Goal: Task Accomplishment & Management: Use online tool/utility

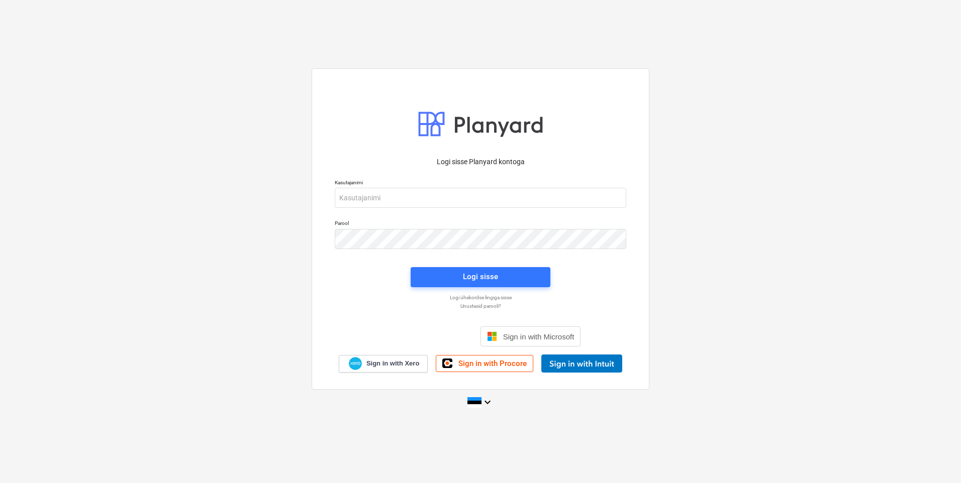
click at [411, 212] on div "Kasutajanimi" at bounding box center [481, 193] width 304 height 41
click at [419, 196] on input "email" at bounding box center [480, 198] width 291 height 20
type input "[EMAIL_ADDRESS][DOMAIN_NAME]"
click at [451, 249] on div "Parool" at bounding box center [481, 234] width 304 height 41
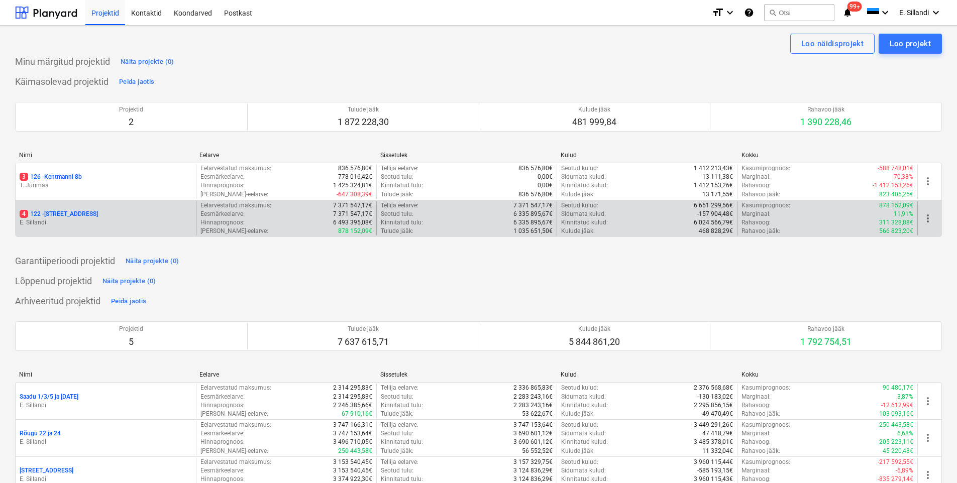
click at [74, 213] on p "4 122 - [STREET_ADDRESS]" at bounding box center [59, 214] width 78 height 9
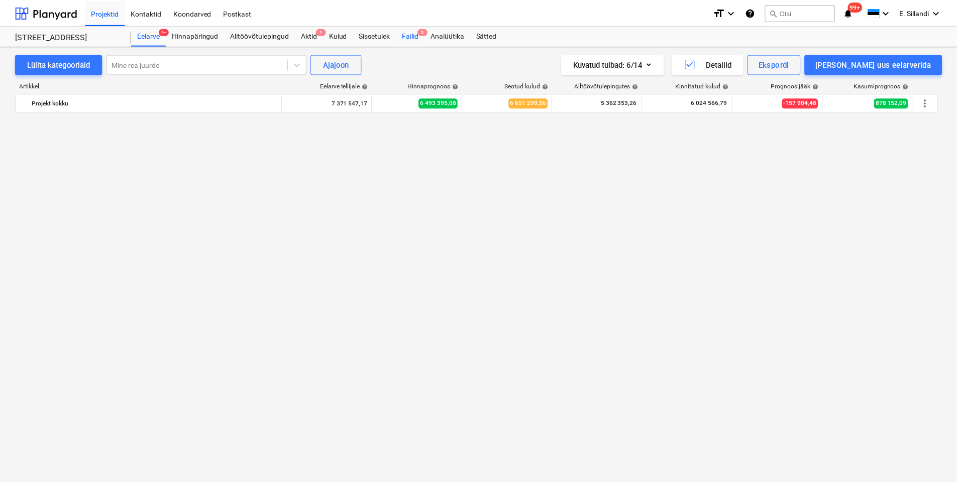
scroll to position [9141, 0]
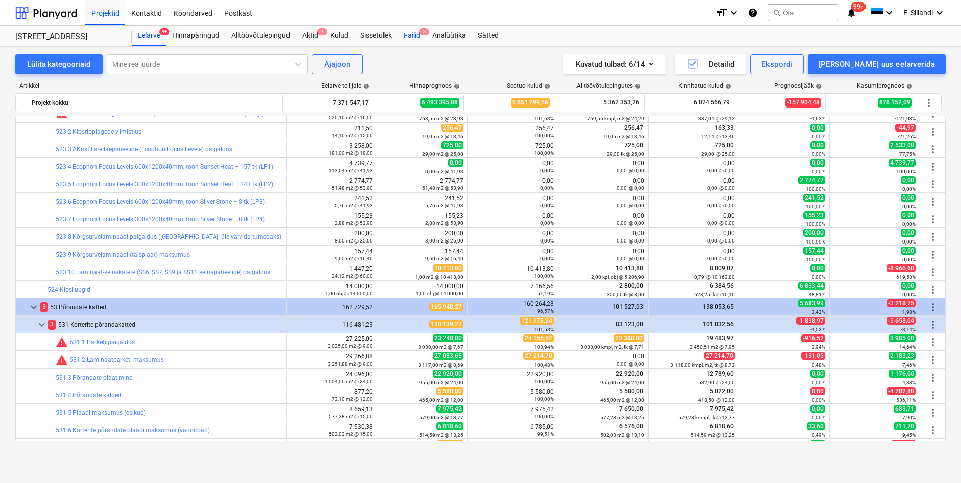
click at [412, 36] on div "Failid 3" at bounding box center [412, 36] width 29 height 20
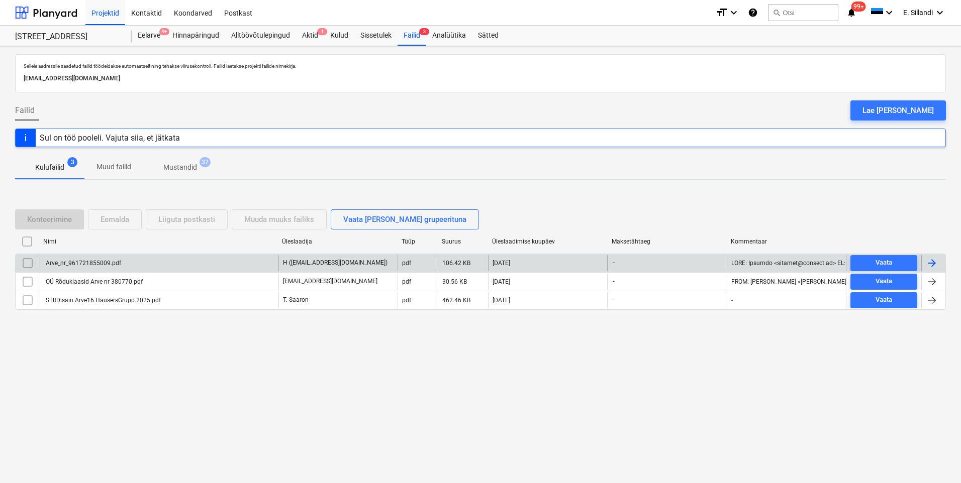
click at [110, 261] on div "Arve_nr_961721855009.pdf" at bounding box center [82, 263] width 77 height 7
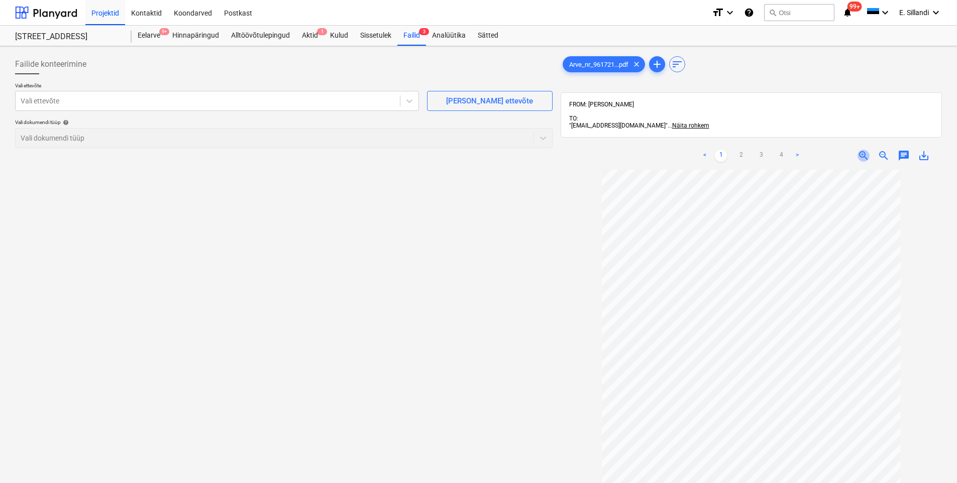
click at [859, 150] on span "zoom_in" at bounding box center [864, 156] width 12 height 12
click at [742, 150] on link "2" at bounding box center [741, 156] width 12 height 12
click at [723, 150] on link "1" at bounding box center [721, 156] width 12 height 12
click at [781, 150] on link "4" at bounding box center [781, 156] width 12 height 12
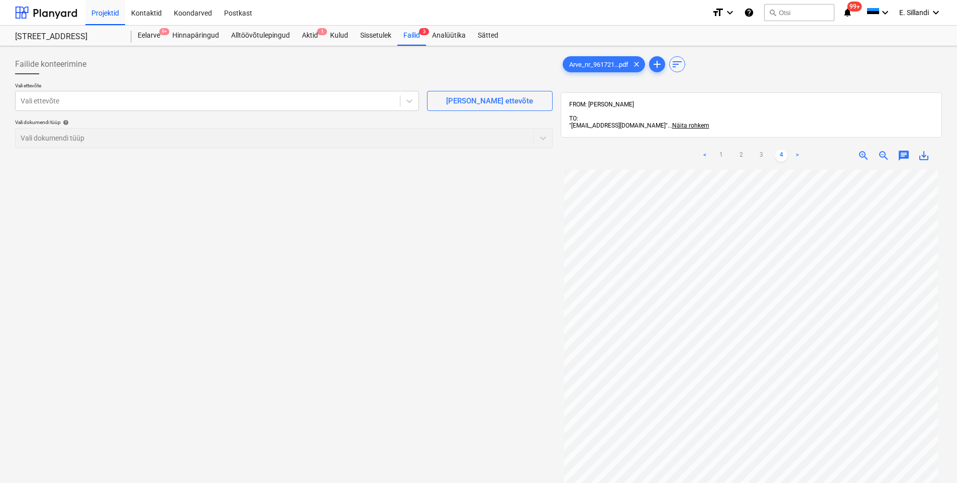
scroll to position [0, 0]
click at [763, 150] on link "3" at bounding box center [761, 156] width 12 height 12
click at [739, 150] on link "2" at bounding box center [741, 156] width 12 height 12
click at [723, 150] on link "1" at bounding box center [721, 156] width 12 height 12
click at [114, 92] on div "Vali ettevõte" at bounding box center [217, 101] width 404 height 20
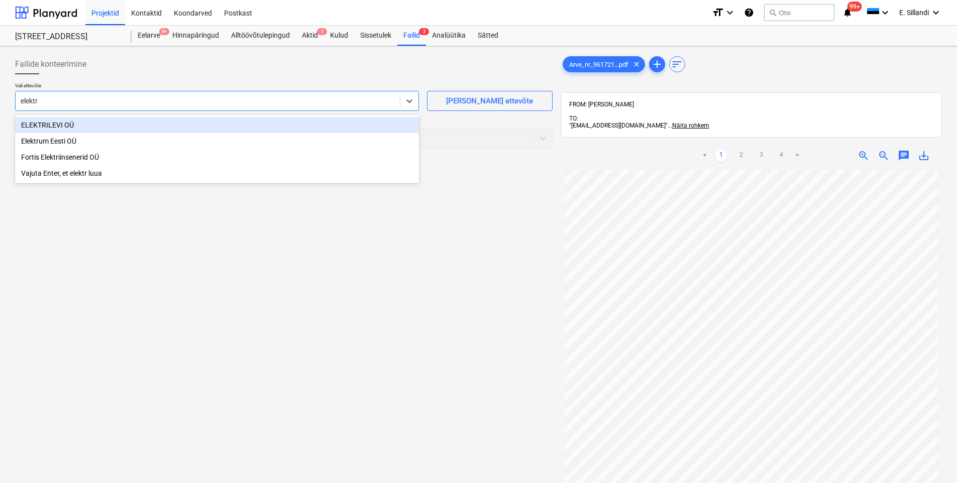
type input "elektru"
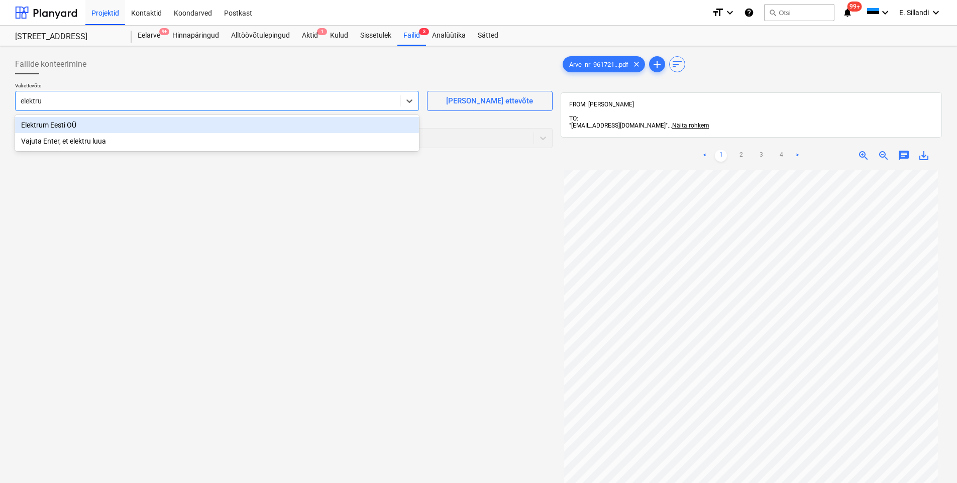
click at [51, 127] on div "Elektrum Eesti OÜ" at bounding box center [217, 125] width 404 height 16
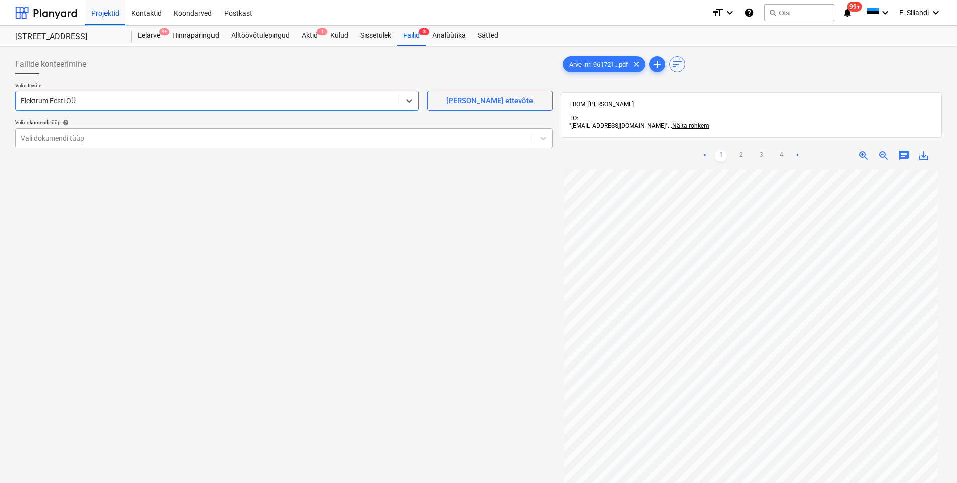
click at [53, 145] on div "Vali dokumendi tüüp" at bounding box center [275, 138] width 518 height 14
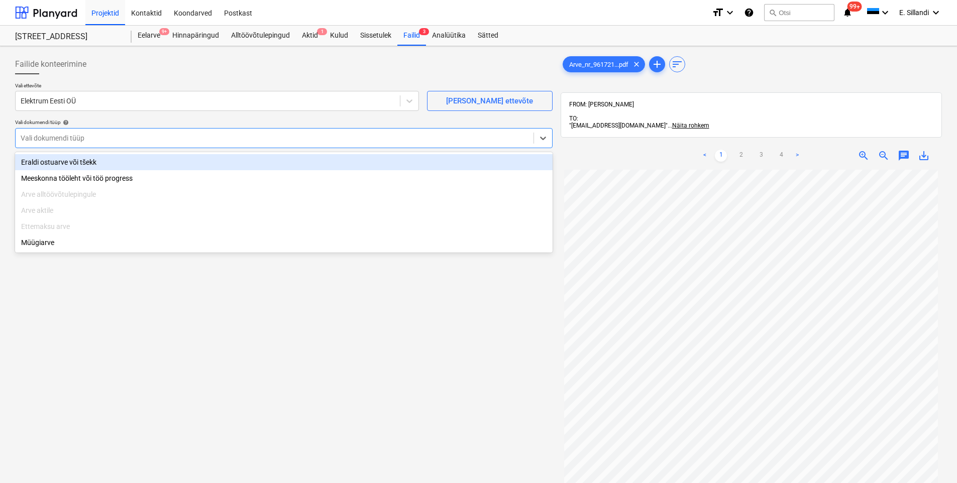
click at [57, 158] on div "Eraldi ostuarve või tšekk" at bounding box center [284, 162] width 538 height 16
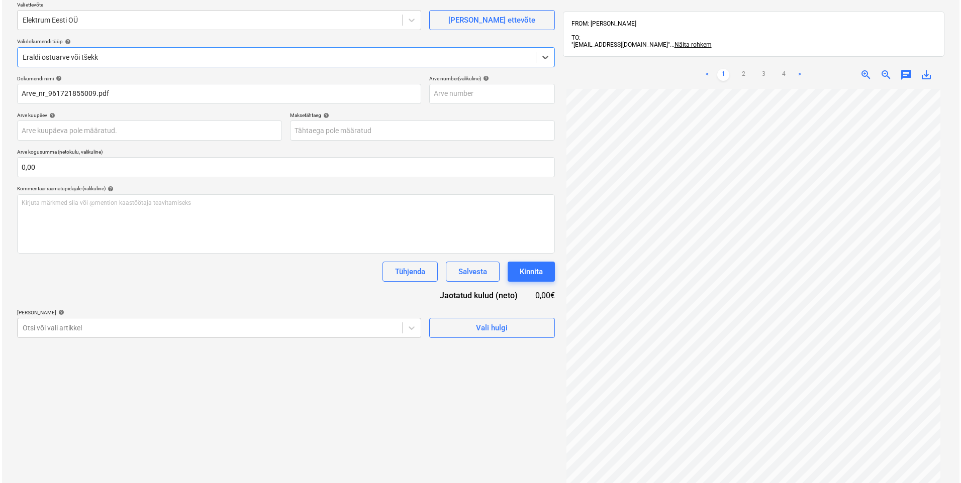
scroll to position [117, 0]
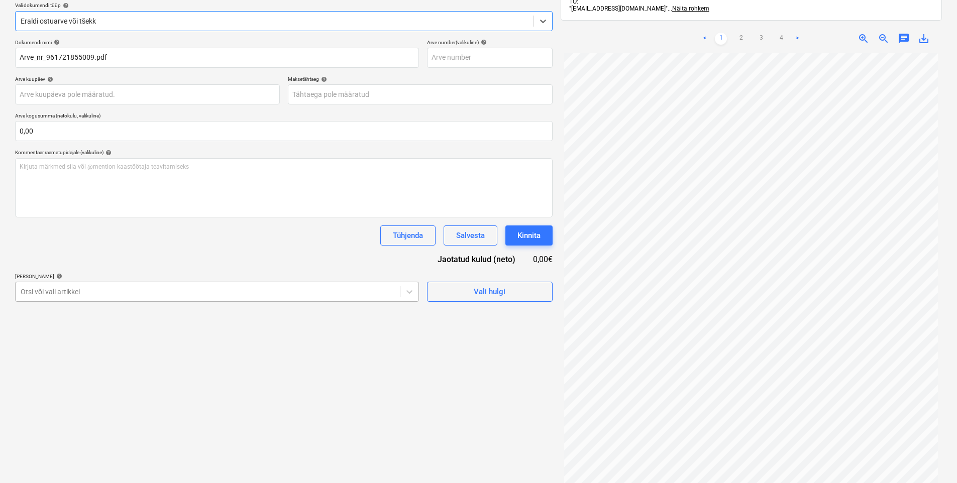
click at [112, 302] on div "Otsi või vali artikkel" at bounding box center [217, 292] width 404 height 20
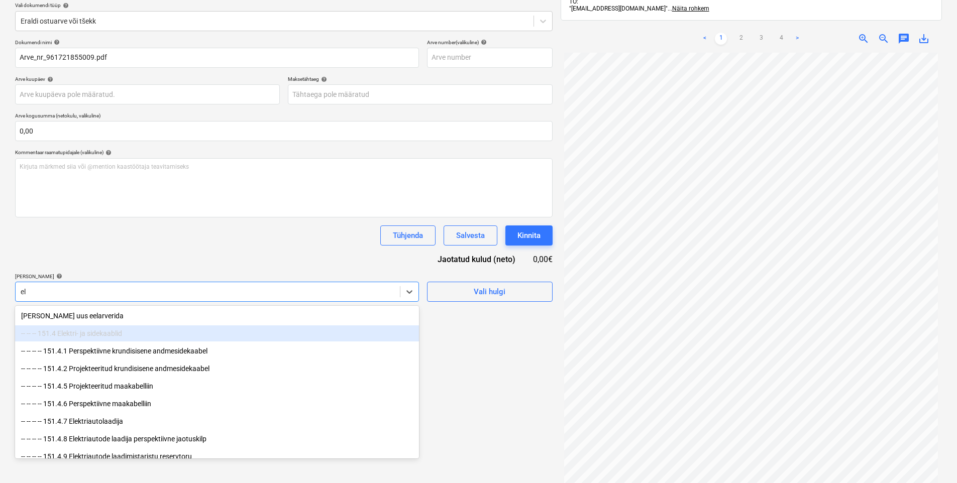
type input "e"
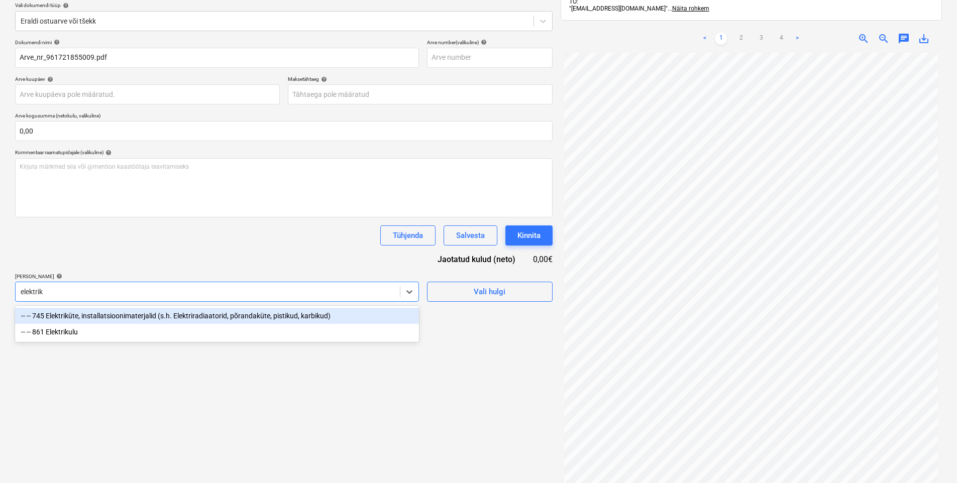
type input "elektriku"
click at [108, 313] on div "-- -- 861 Elektrikulu" at bounding box center [217, 316] width 404 height 16
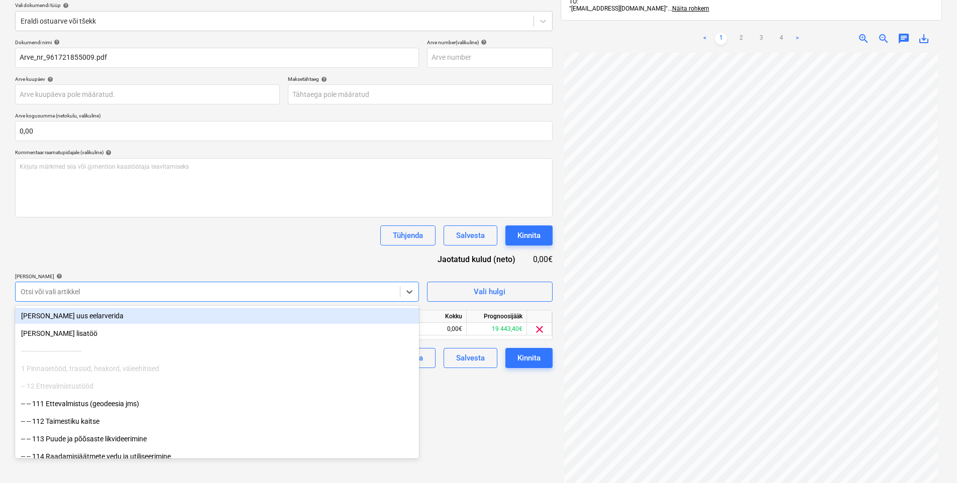
click at [140, 243] on div "Tühjenda Salvesta Kinnita" at bounding box center [284, 236] width 538 height 20
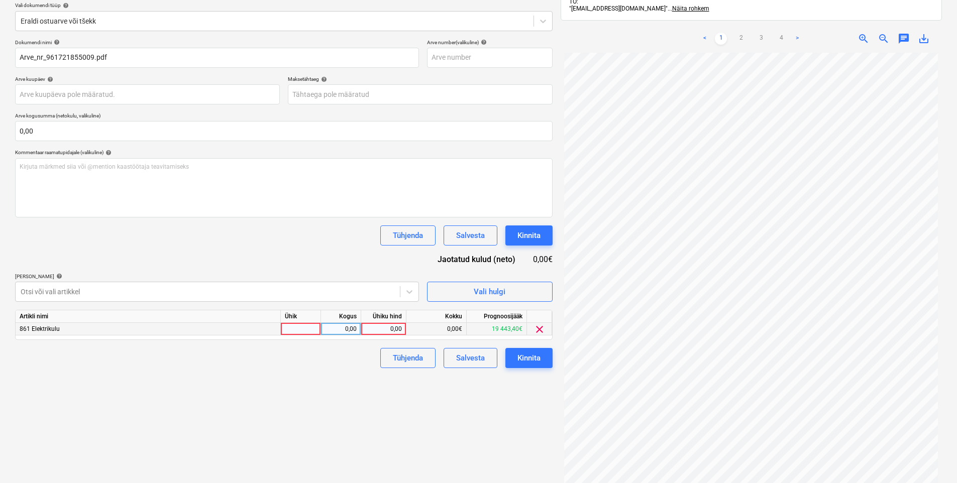
click at [390, 329] on div "0,00" at bounding box center [383, 329] width 37 height 13
type input "712,89"
click at [330, 375] on div "Failide konteerimine Vali ettevõte Elektrum Eesti OÜ [PERSON_NAME] uus ettevõte…" at bounding box center [284, 222] width 546 height 579
click at [537, 356] on div "Kinnita" at bounding box center [529, 358] width 23 height 13
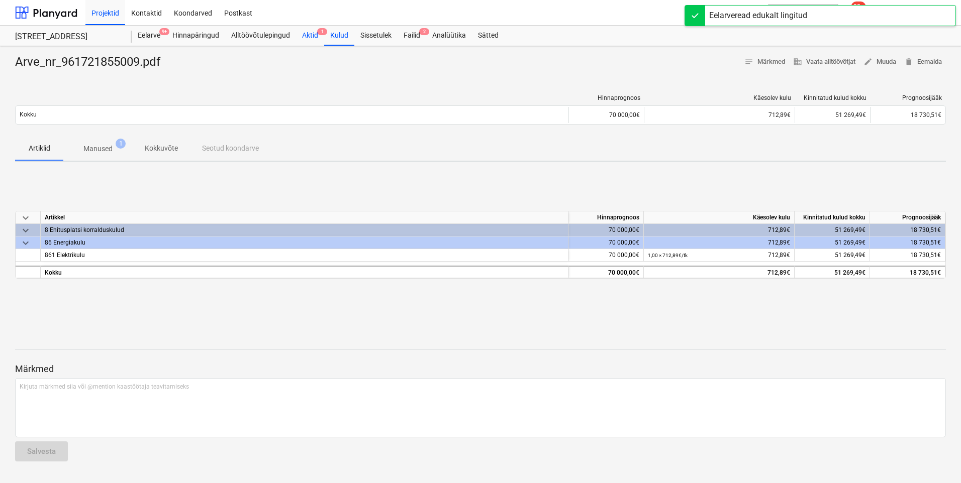
click at [314, 38] on div "Aktid 1" at bounding box center [310, 36] width 28 height 20
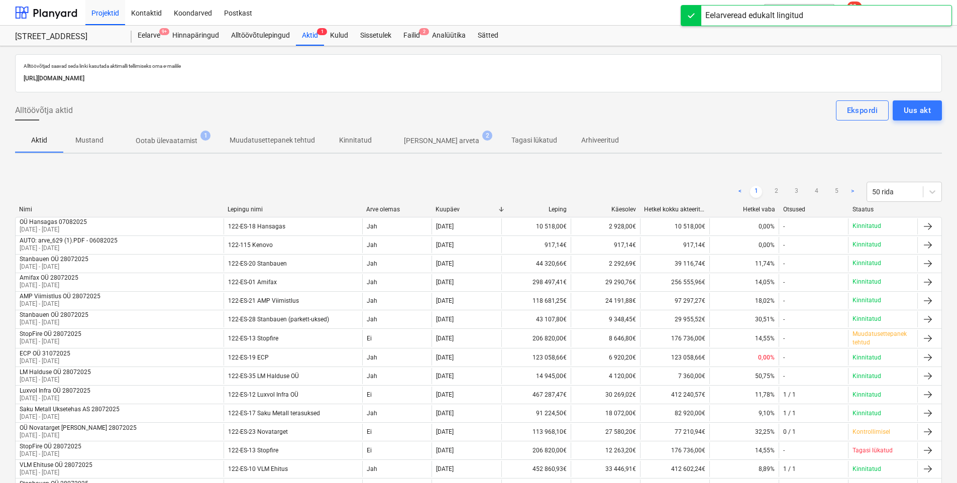
click at [173, 142] on p "Ootab ülevaatamist" at bounding box center [167, 141] width 62 height 11
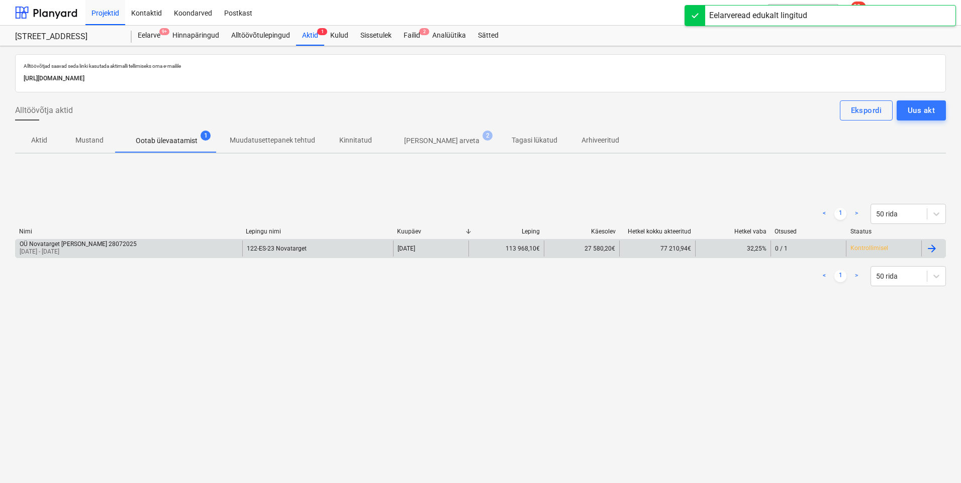
click at [84, 250] on p "[DATE] - [DATE]" at bounding box center [78, 252] width 117 height 9
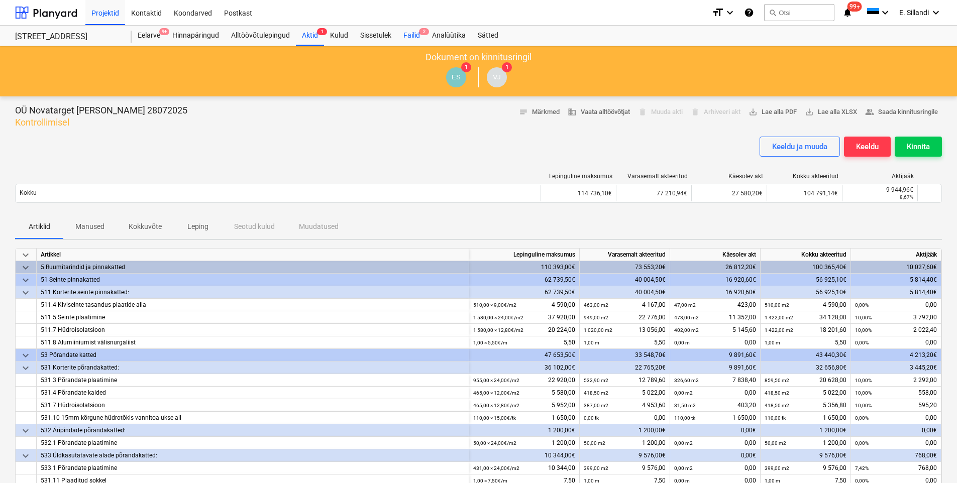
click at [414, 40] on div "Failid 2" at bounding box center [412, 36] width 29 height 20
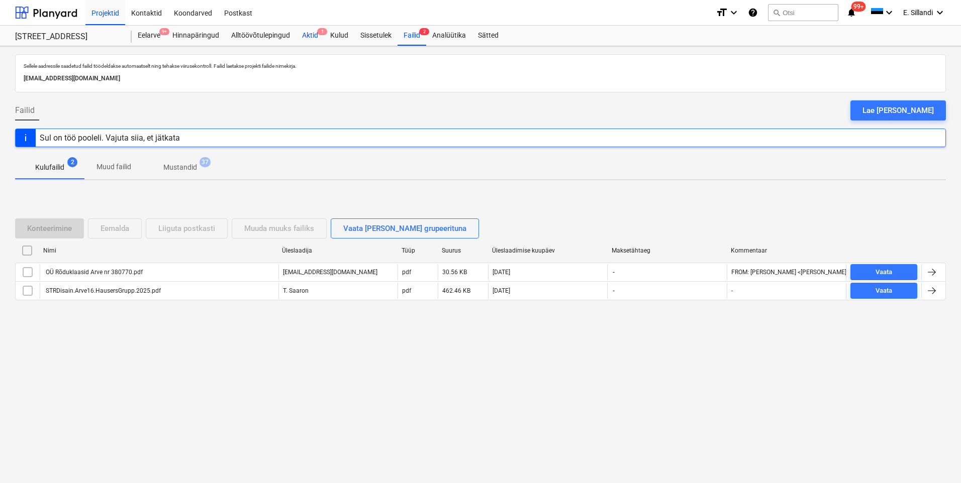
click at [309, 39] on div "Aktid 1" at bounding box center [310, 36] width 28 height 20
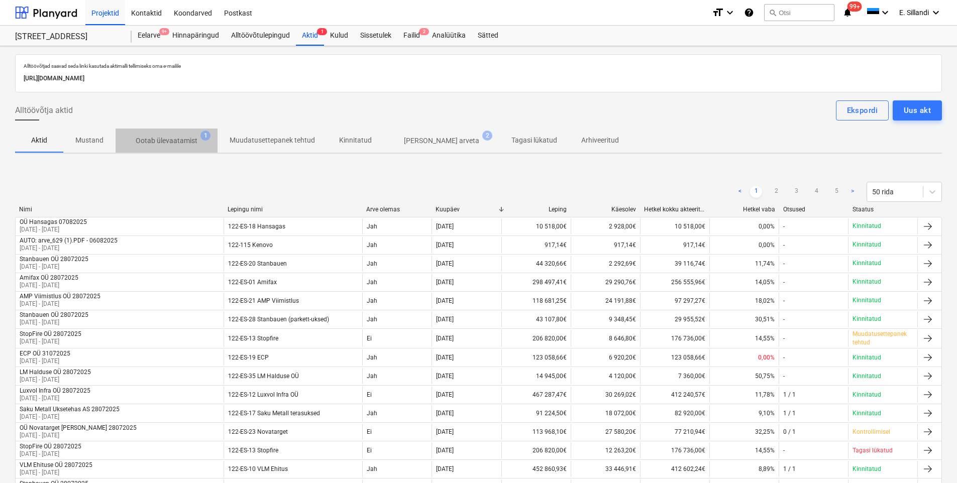
click at [183, 146] on p "Ootab ülevaatamist" at bounding box center [167, 141] width 62 height 11
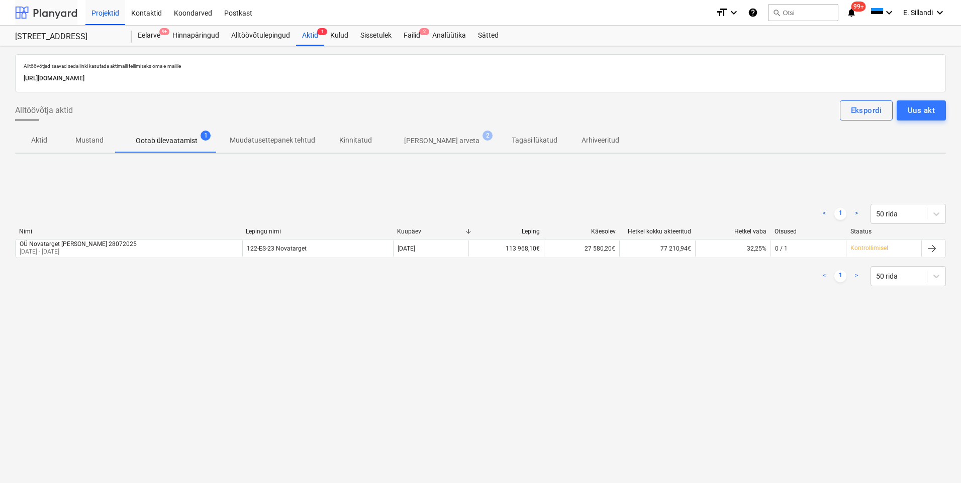
click at [50, 15] on div at bounding box center [46, 12] width 62 height 25
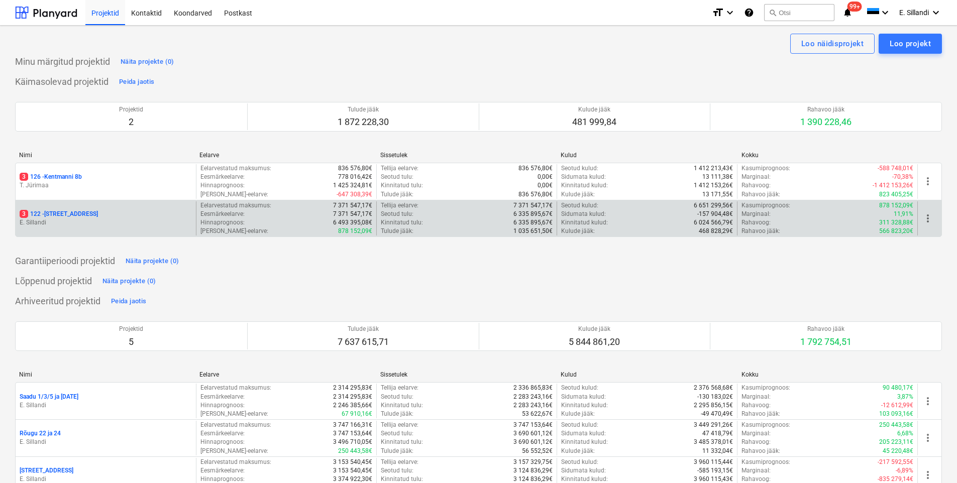
click at [101, 225] on p "E. Sillandi" at bounding box center [106, 223] width 172 height 9
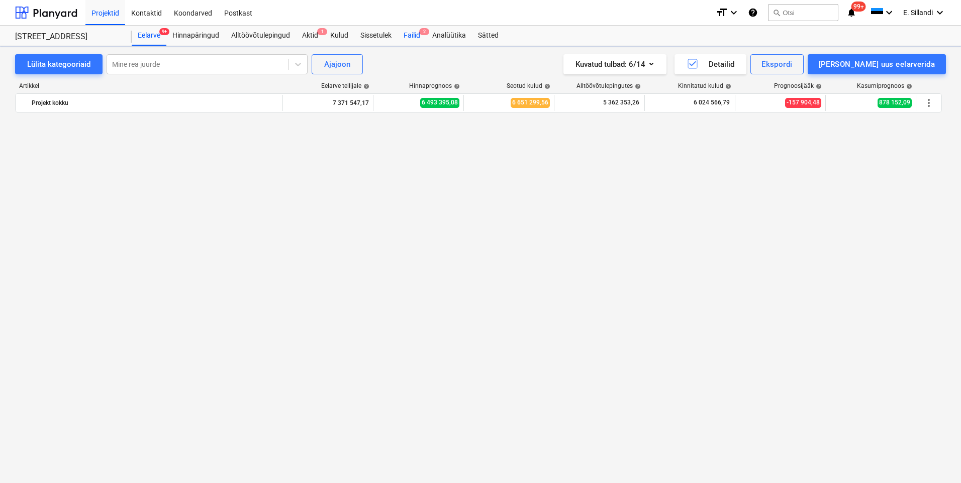
click at [419, 37] on div "Failid 2" at bounding box center [412, 36] width 29 height 20
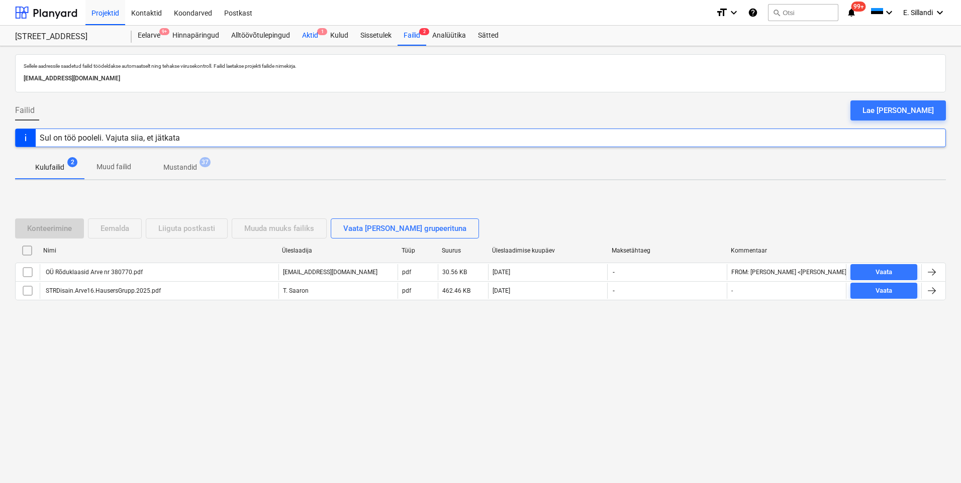
click at [312, 32] on div "Aktid 1" at bounding box center [310, 36] width 28 height 20
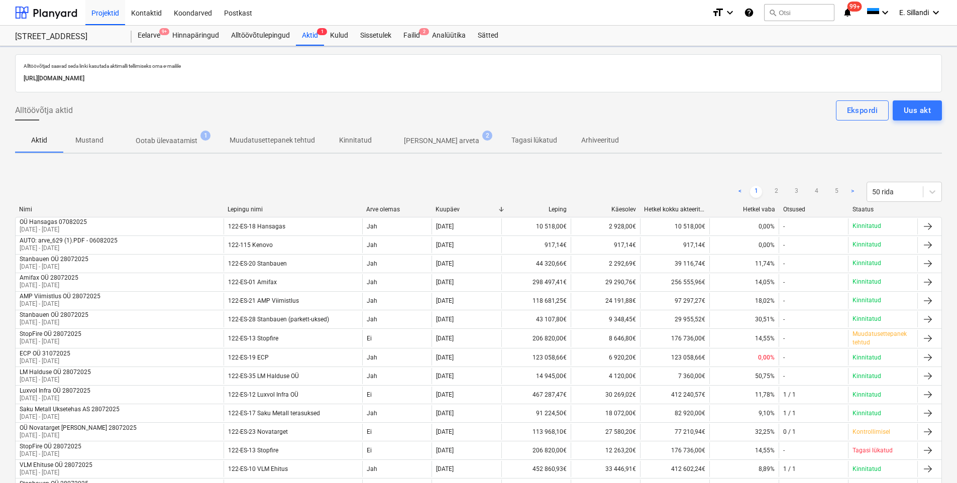
click at [178, 141] on p "Ootab ülevaatamist" at bounding box center [167, 141] width 62 height 11
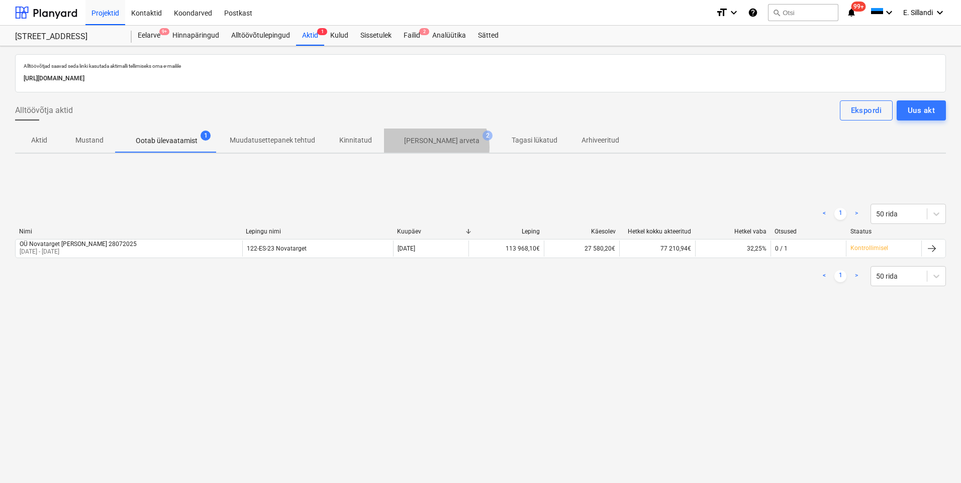
click at [431, 147] on span "[PERSON_NAME] arveta 2" at bounding box center [442, 141] width 116 height 18
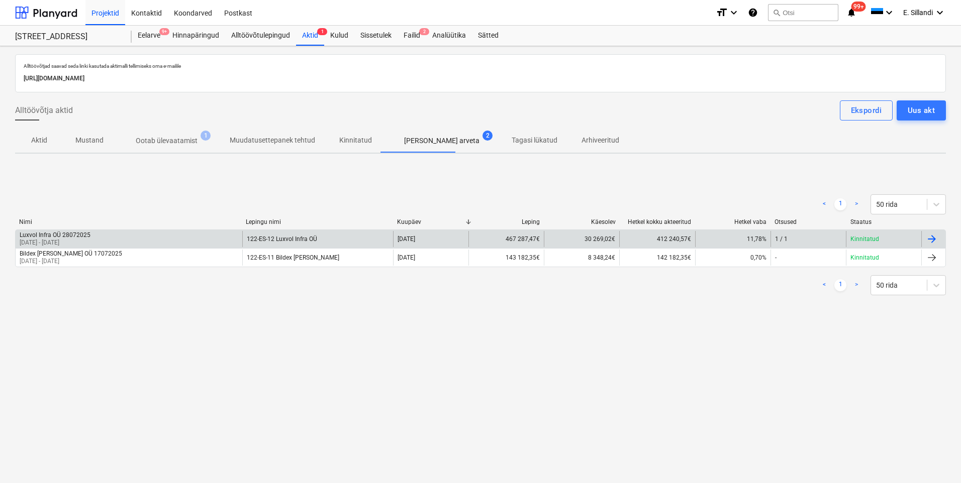
click at [286, 235] on div "122-ES-12 Luxvol Infra OÜ" at bounding box center [317, 239] width 151 height 16
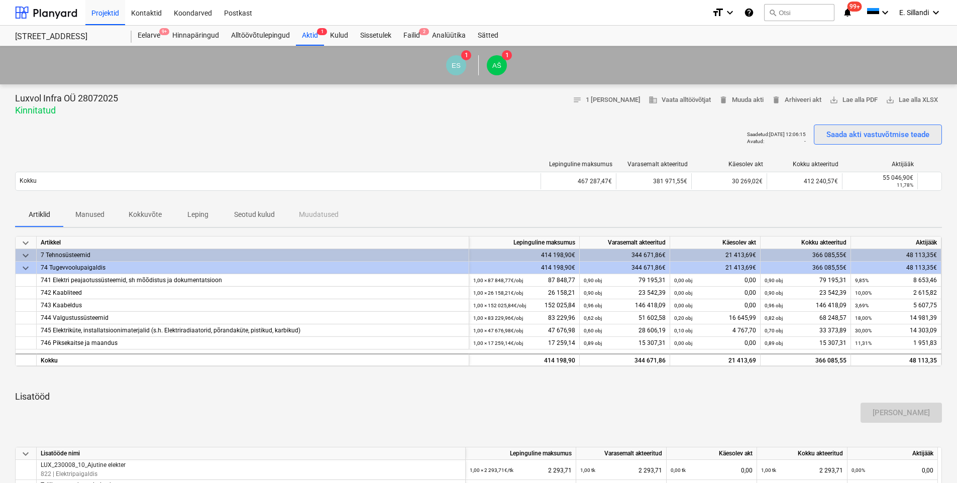
click at [899, 134] on div "Saada akti vastuvõtmise teade" at bounding box center [878, 134] width 103 height 13
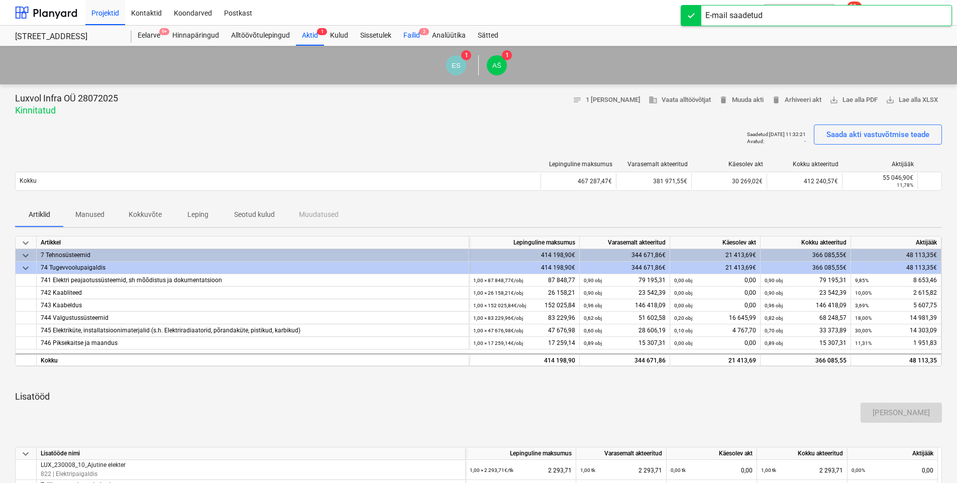
click at [412, 34] on div "Failid 2" at bounding box center [412, 36] width 29 height 20
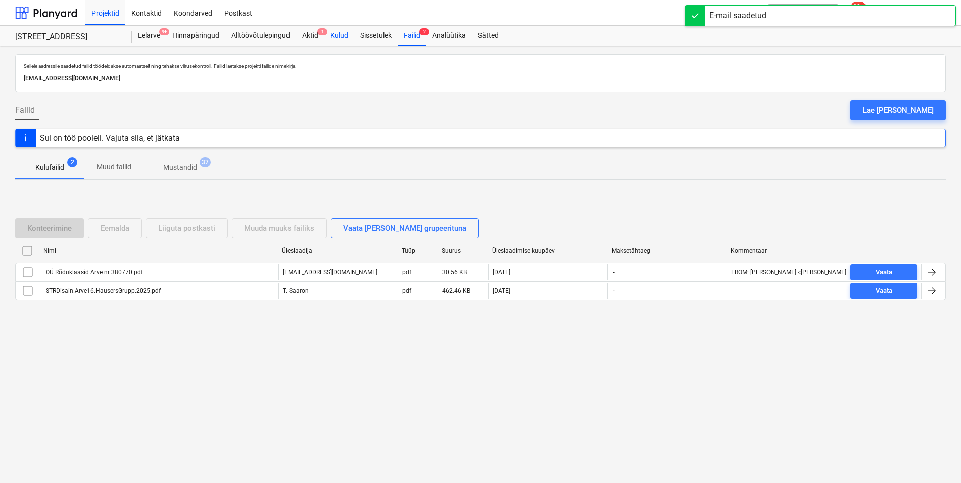
click at [338, 37] on div "Kulud" at bounding box center [339, 36] width 30 height 20
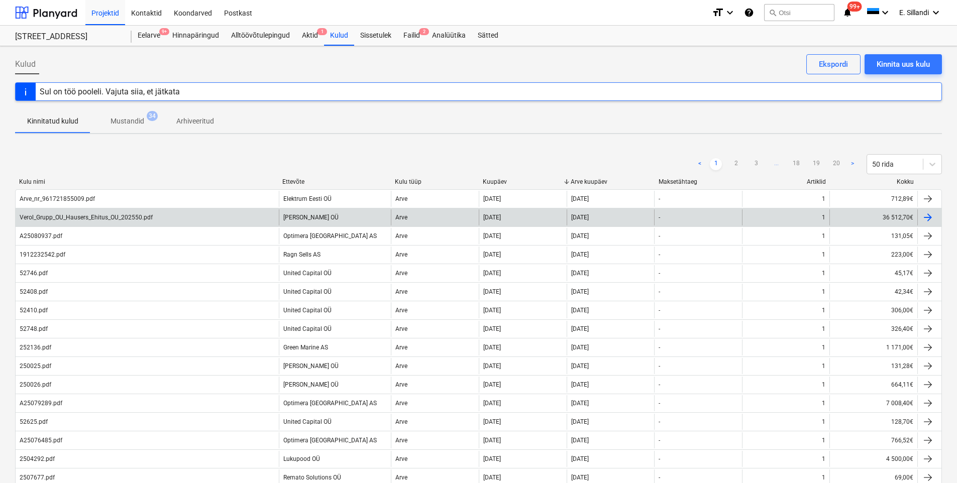
click at [207, 215] on div "Verol_Grupp_OU_Hausers_Ehitus_OU_202550.pdf" at bounding box center [147, 218] width 263 height 16
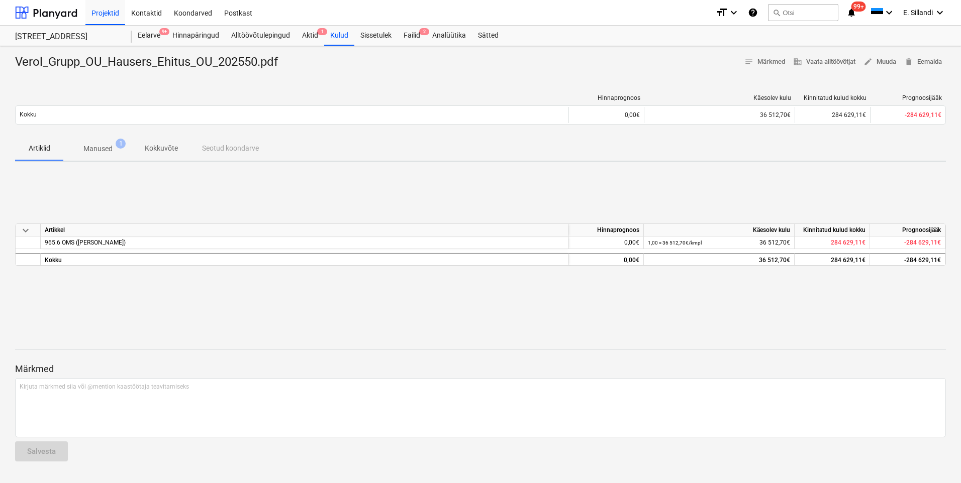
click at [100, 144] on p "Manused" at bounding box center [97, 149] width 29 height 11
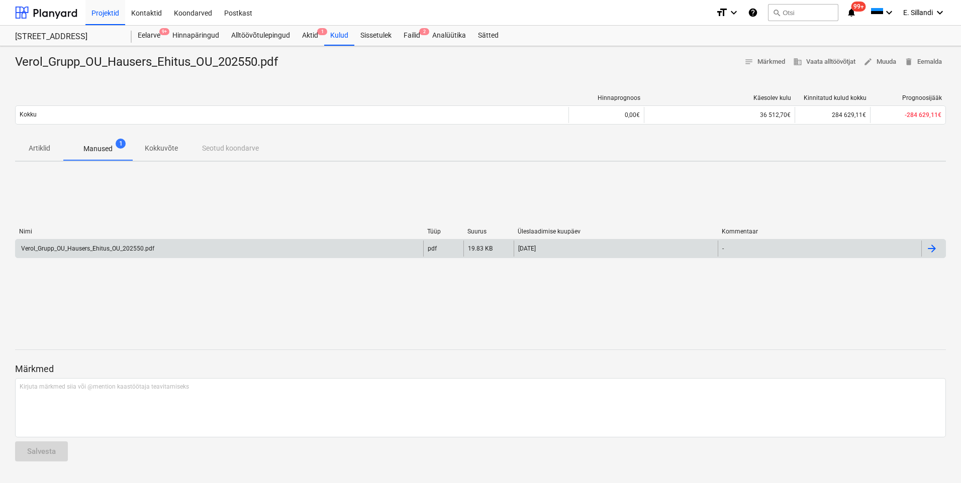
click at [63, 252] on div "Verol_Grupp_OU_Hausers_Ehitus_OU_202550.pdf" at bounding box center [220, 249] width 408 height 16
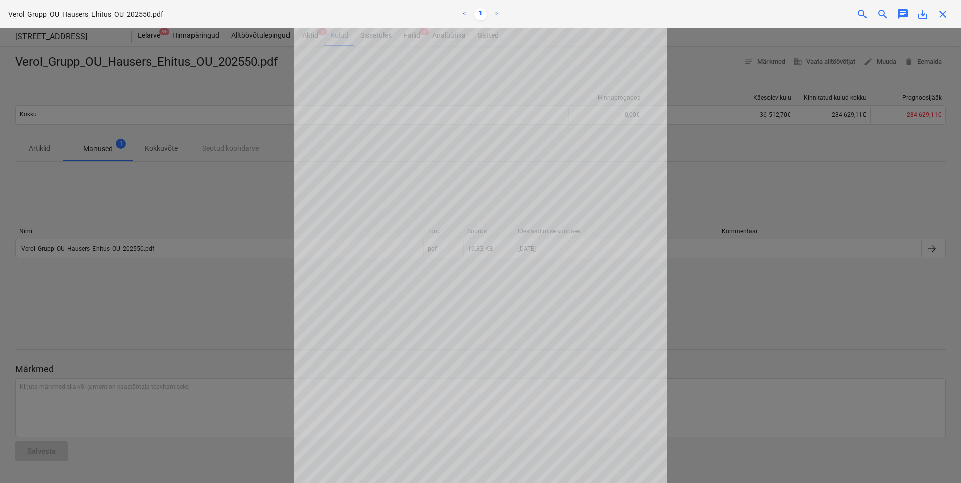
scroll to position [76, 0]
